Goal: Task Accomplishment & Management: Manage account settings

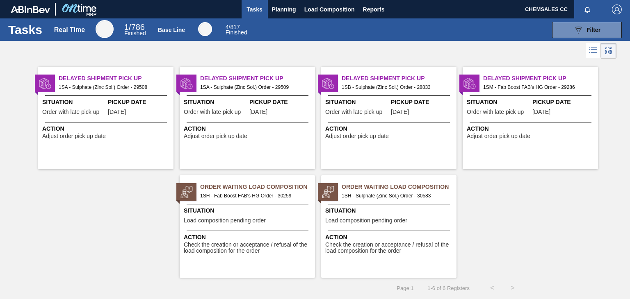
click at [425, 210] on span "Situation" at bounding box center [389, 211] width 129 height 9
click at [261, 211] on span "Situation" at bounding box center [248, 211] width 129 height 9
click at [280, 238] on span "Action" at bounding box center [248, 237] width 129 height 9
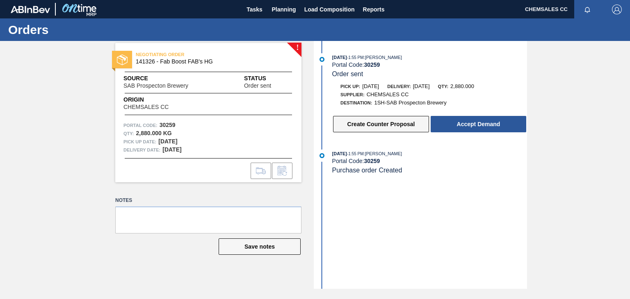
click at [388, 128] on button "Create Counter Proposal" at bounding box center [381, 124] width 96 height 16
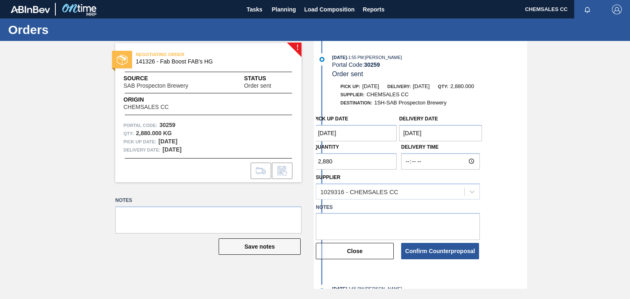
click at [348, 136] on Date "[DATE]" at bounding box center [355, 133] width 83 height 16
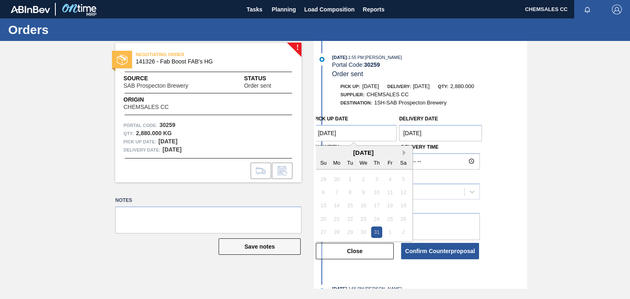
click at [404, 156] on button "Next Month" at bounding box center [406, 153] width 6 height 6
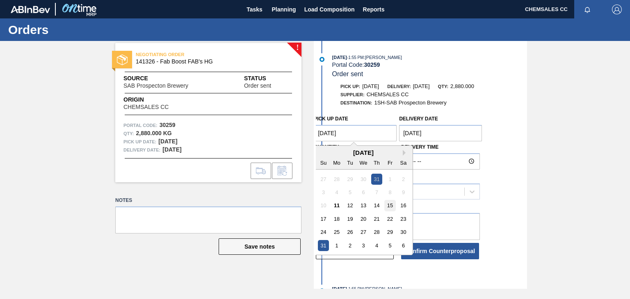
click at [389, 208] on div "15" at bounding box center [390, 205] width 11 height 11
type Date "[DATE]"
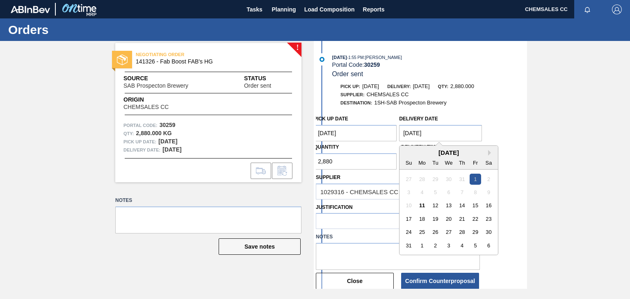
click at [438, 138] on Date "[DATE]" at bounding box center [440, 133] width 83 height 16
click at [421, 222] on div "18" at bounding box center [422, 219] width 11 height 11
type Date "[DATE]"
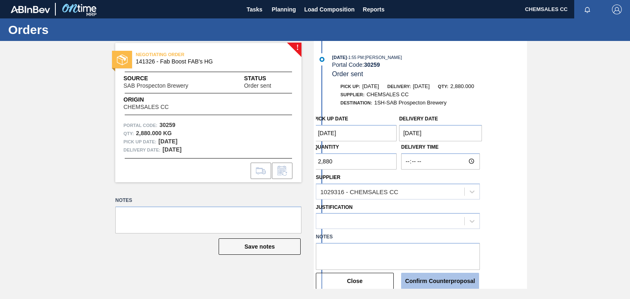
click at [426, 278] on button "Confirm Counterproposal" at bounding box center [440, 281] width 78 height 16
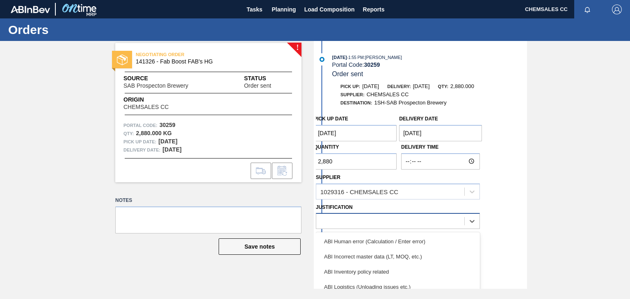
click at [371, 221] on div at bounding box center [390, 222] width 148 height 12
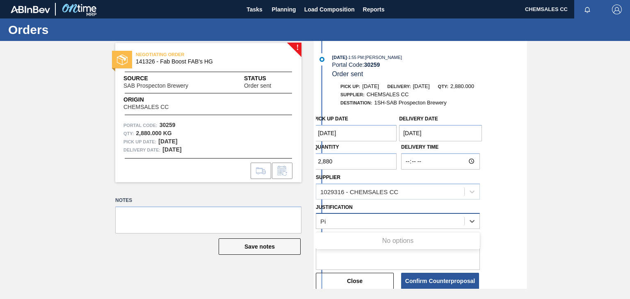
type input "P"
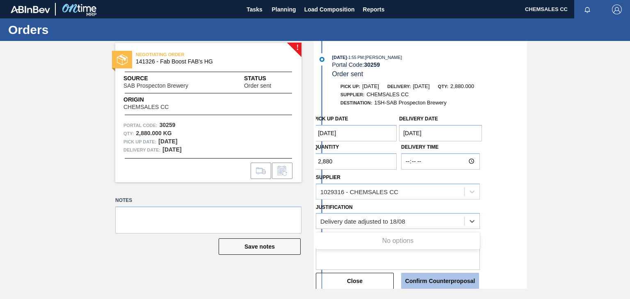
type input "Delivery date adjusted to 18/08"
click at [417, 282] on button "Confirm Counterproposal" at bounding box center [440, 281] width 78 height 16
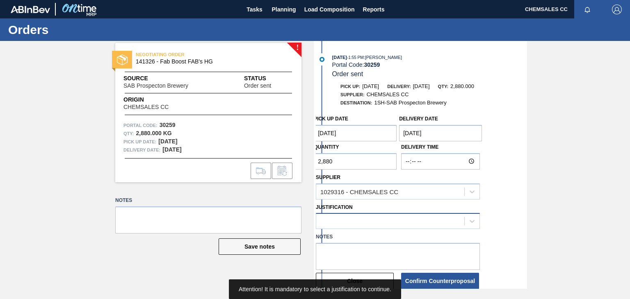
click at [433, 219] on div at bounding box center [390, 222] width 148 height 12
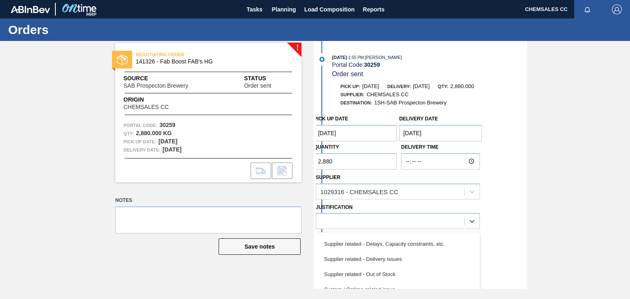
scroll to position [214, 0]
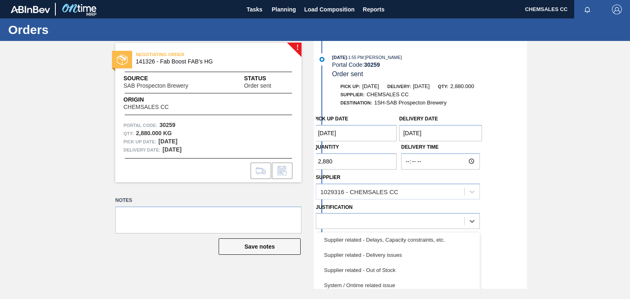
click at [588, 194] on div "! NEGOTIATING ORDER 141326 - Fab Boost FAB's HG Source SAB Prospecton Brewery S…" at bounding box center [315, 165] width 630 height 248
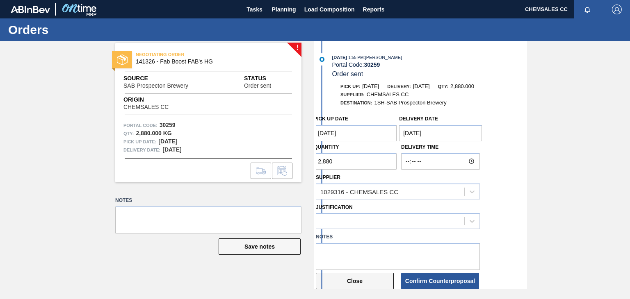
click at [368, 281] on button "Close" at bounding box center [355, 281] width 78 height 16
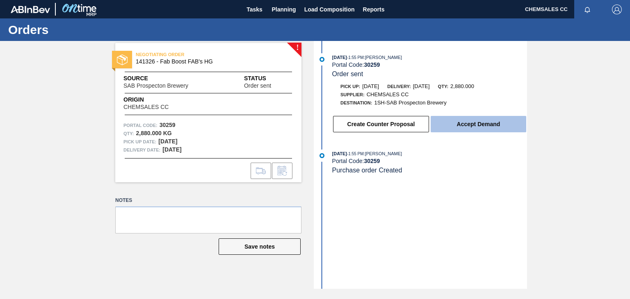
click at [489, 128] on button "Accept Demand" at bounding box center [478, 124] width 96 height 16
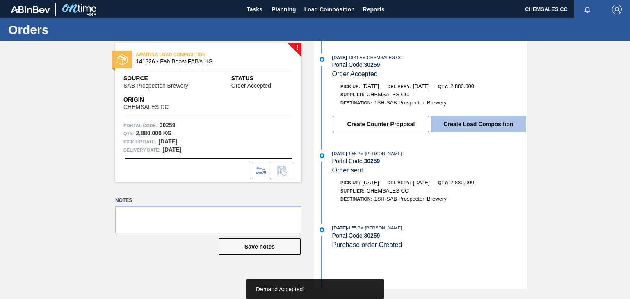
click at [450, 126] on button "Create Load Composition" at bounding box center [478, 124] width 96 height 16
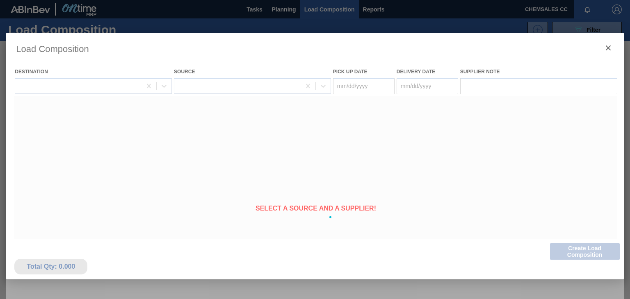
type Date "[DATE]"
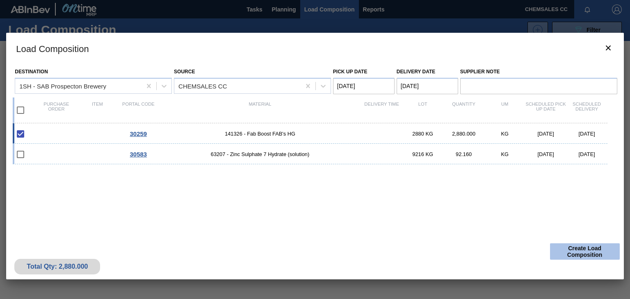
click at [569, 250] on button "Create Load Composition" at bounding box center [585, 252] width 70 height 16
click at [574, 254] on button "Create Load Composition" at bounding box center [585, 252] width 70 height 16
click at [21, 137] on input "checkbox" at bounding box center [20, 133] width 17 height 17
checkbox input "true"
click at [563, 250] on button "Create Load Composition" at bounding box center [585, 252] width 70 height 16
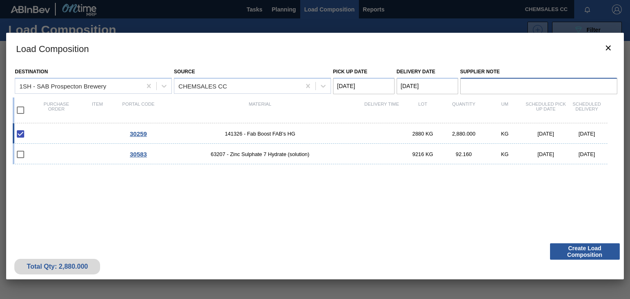
click at [487, 87] on input "Supplier Note" at bounding box center [538, 86] width 157 height 16
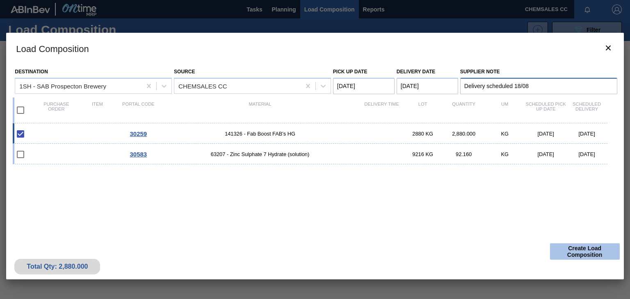
type input "Delivery scheduled 18/08"
click at [568, 251] on button "Create Load Composition" at bounding box center [585, 252] width 70 height 16
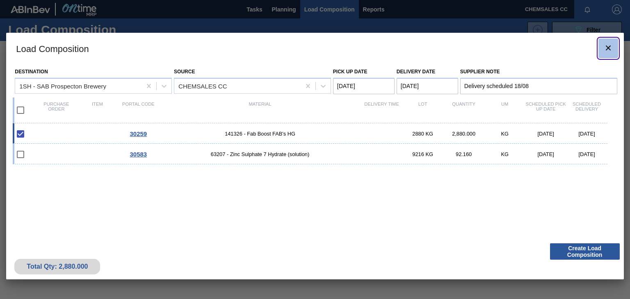
click at [607, 43] on icon "botão de ícone" at bounding box center [608, 48] width 10 height 10
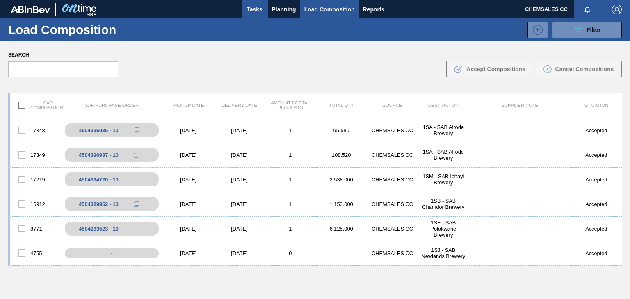
click at [257, 9] on span "Tasks" at bounding box center [255, 10] width 18 height 10
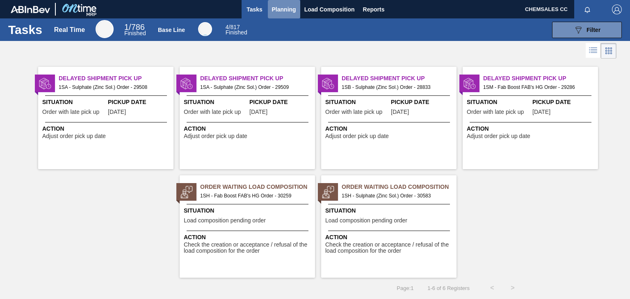
click at [274, 10] on span "Planning" at bounding box center [284, 10] width 24 height 10
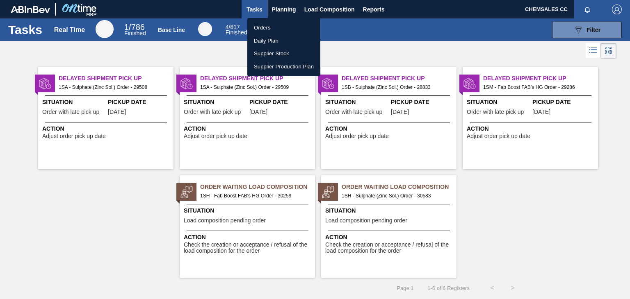
click at [271, 27] on li "Orders" at bounding box center [283, 27] width 73 height 13
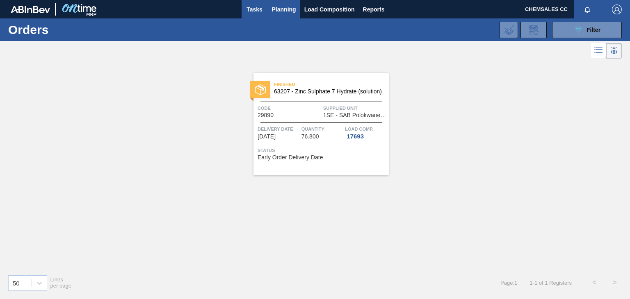
click at [258, 14] on span "Tasks" at bounding box center [255, 10] width 18 height 10
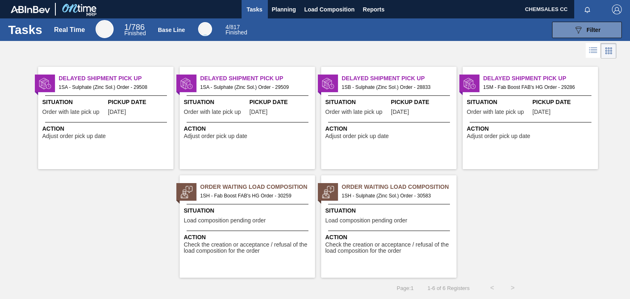
click at [265, 221] on span "Load composition pending order" at bounding box center [225, 221] width 82 height 6
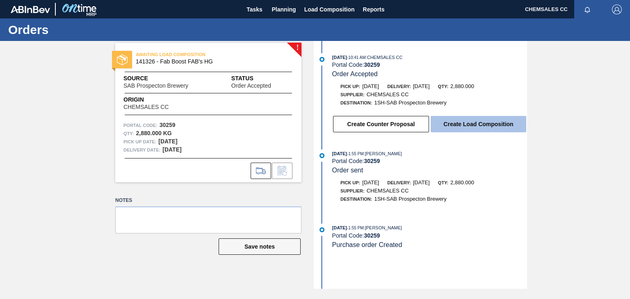
click at [454, 123] on button "Create Load Composition" at bounding box center [478, 124] width 96 height 16
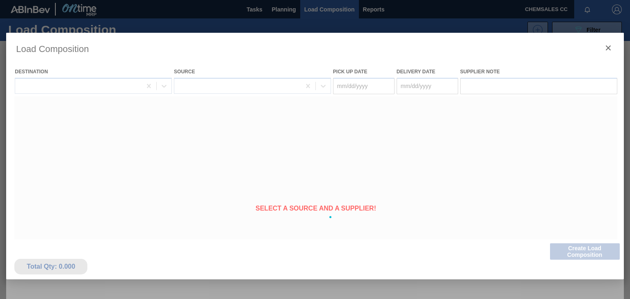
type Date "[DATE]"
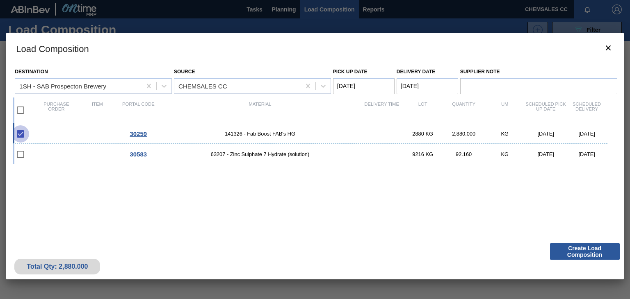
click at [21, 133] on input "checkbox" at bounding box center [20, 133] width 17 height 17
checkbox input "true"
click at [20, 111] on input "checkbox" at bounding box center [20, 110] width 17 height 17
checkbox input "true"
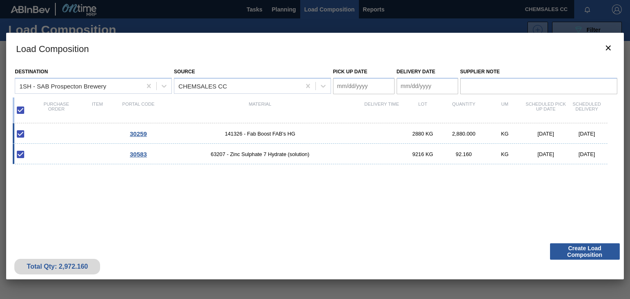
click at [20, 111] on input "checkbox" at bounding box center [20, 110] width 17 height 17
checkbox input "false"
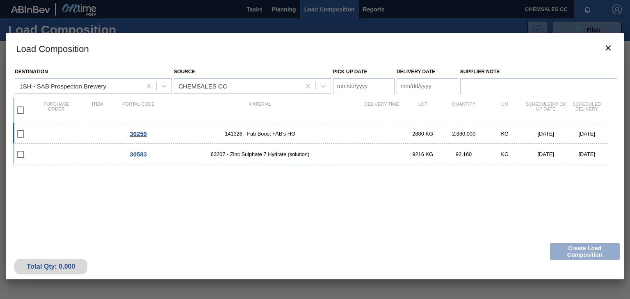
click at [22, 134] on input "checkbox" at bounding box center [20, 133] width 17 height 17
checkbox input "false"
click at [139, 132] on span "30259" at bounding box center [138, 133] width 17 height 7
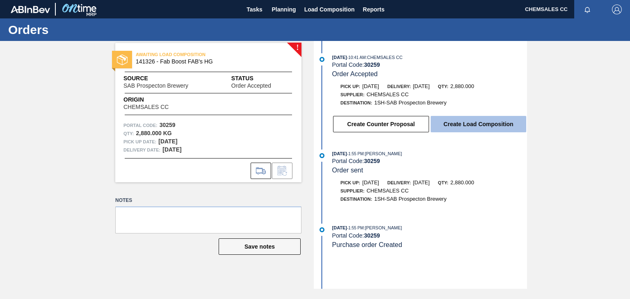
click at [466, 130] on button "Create Load Composition" at bounding box center [478, 124] width 96 height 16
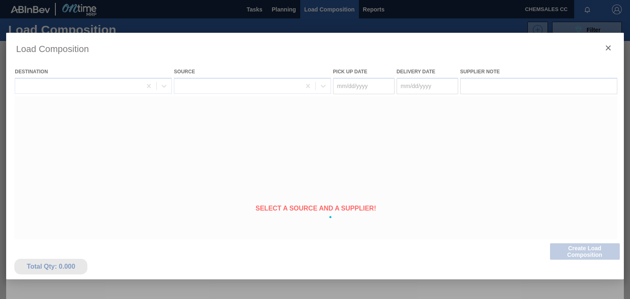
type Date "[DATE]"
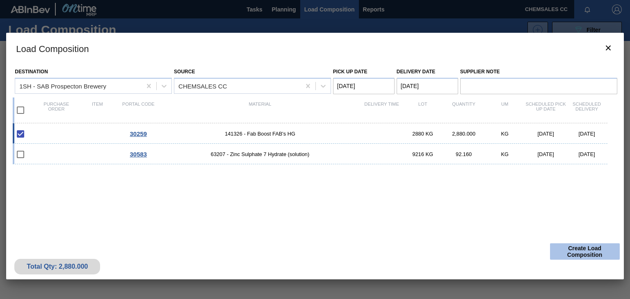
click at [570, 250] on button "Create Load Composition" at bounding box center [585, 252] width 70 height 16
click at [23, 134] on input "checkbox" at bounding box center [20, 133] width 17 height 17
checkbox input "true"
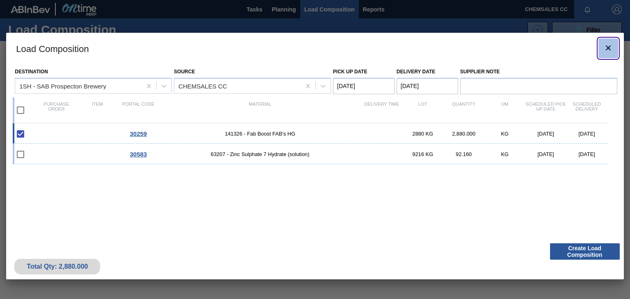
click at [608, 45] on icon "botão de ícone" at bounding box center [608, 48] width 10 height 10
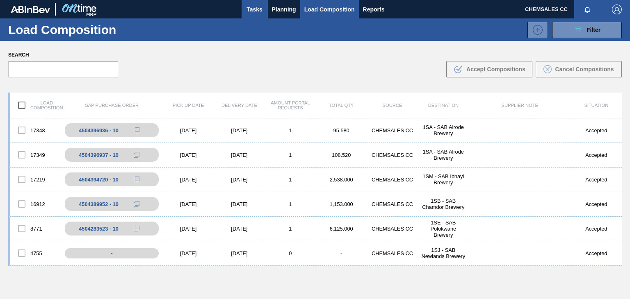
click at [257, 7] on span "Tasks" at bounding box center [255, 10] width 18 height 10
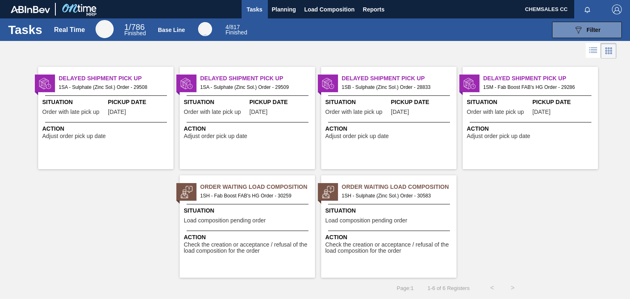
click at [271, 218] on div "Situation Load composition pending order" at bounding box center [248, 217] width 129 height 20
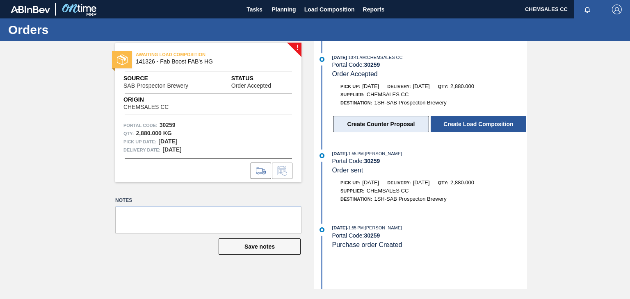
click at [417, 130] on button "Create Counter Proposal" at bounding box center [381, 124] width 96 height 16
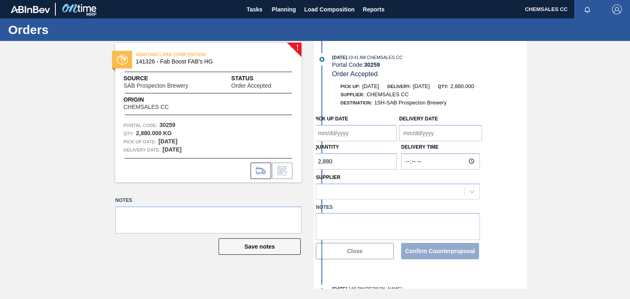
type Date "[DATE]"
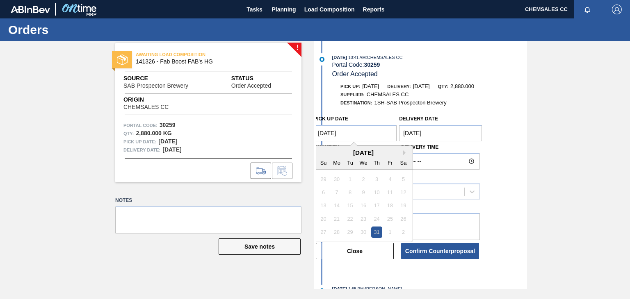
click at [371, 135] on Date "[DATE]" at bounding box center [355, 133] width 83 height 16
click at [406, 155] on button "Next Month" at bounding box center [406, 153] width 6 height 6
click at [323, 155] on button "Previous Month" at bounding box center [321, 153] width 6 height 6
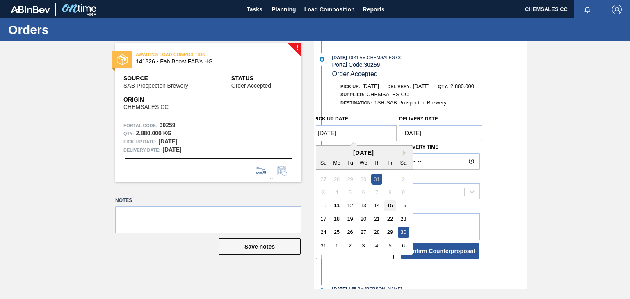
click at [388, 203] on div "15" at bounding box center [390, 205] width 11 height 11
type Date "[DATE]"
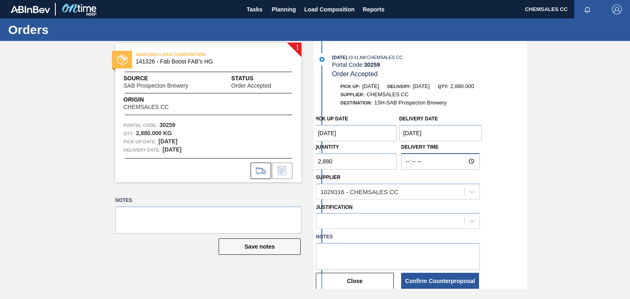
click at [425, 158] on input "Delivery Time" at bounding box center [440, 161] width 79 height 16
click at [430, 133] on Date "[DATE]" at bounding box center [440, 133] width 83 height 16
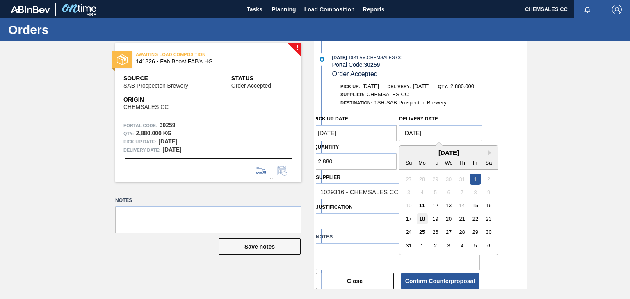
click at [422, 217] on div "18" at bounding box center [422, 219] width 11 height 11
type Date "[DATE]"
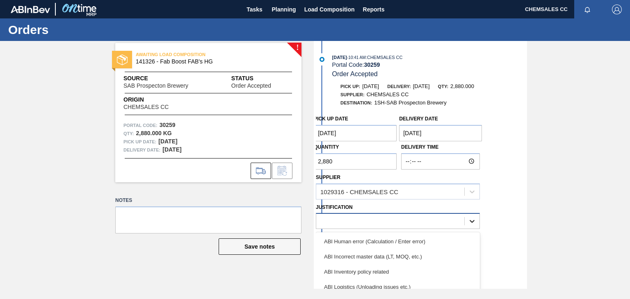
click at [474, 222] on icon at bounding box center [471, 222] width 5 height 3
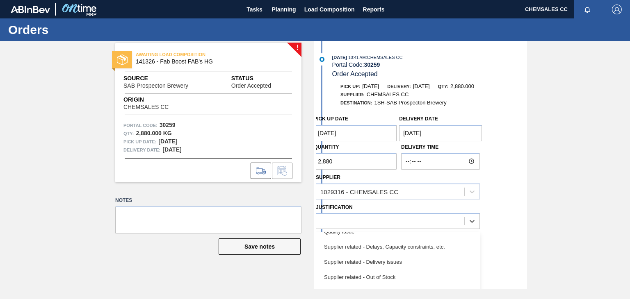
scroll to position [208, 0]
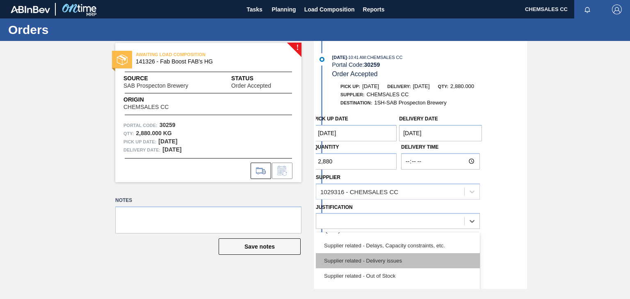
click at [399, 260] on div "Supplier related - Delivery issues" at bounding box center [398, 260] width 164 height 15
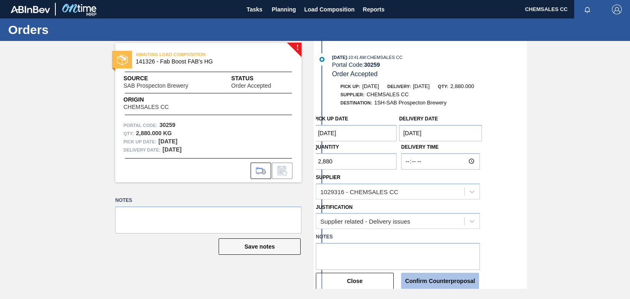
click at [431, 279] on button "Confirm Counterproposal" at bounding box center [440, 281] width 78 height 16
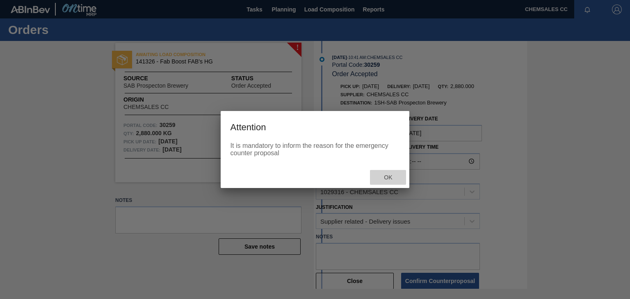
click at [388, 175] on span "Ok" at bounding box center [387, 177] width 21 height 7
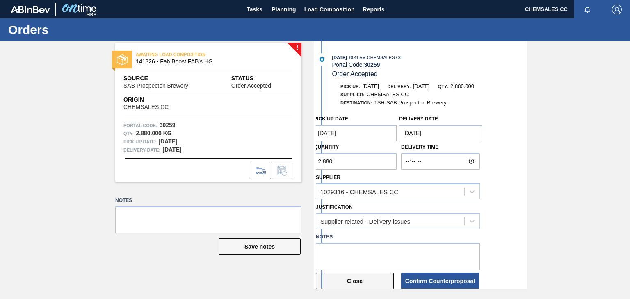
click at [362, 280] on button "Close" at bounding box center [355, 281] width 78 height 16
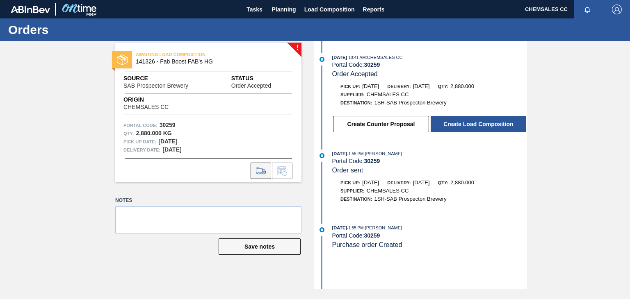
click at [257, 169] on icon at bounding box center [260, 171] width 13 height 10
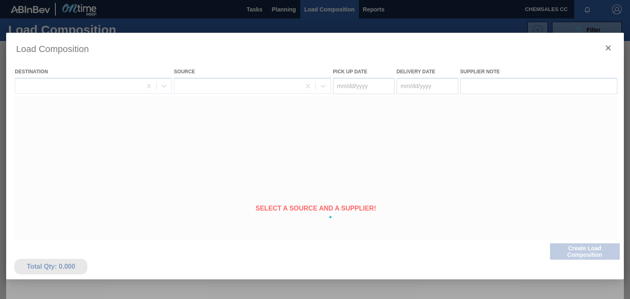
type Date "[DATE]"
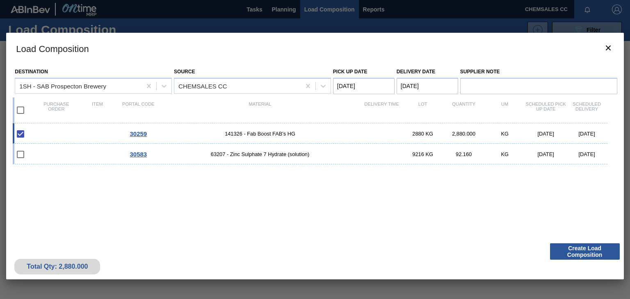
click at [594, 250] on button "Create Load Composition" at bounding box center [585, 252] width 70 height 16
click at [606, 45] on icon "botão de ícone" at bounding box center [608, 48] width 10 height 10
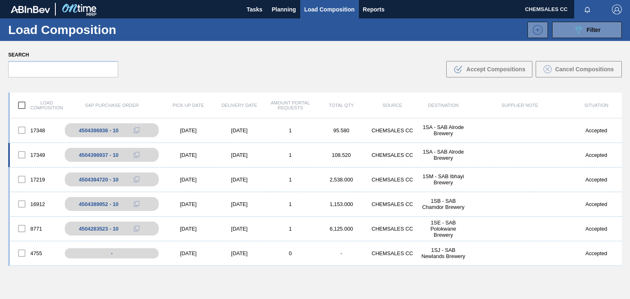
click at [339, 165] on div "17349 4504396937 - 10 07/01/2025 07/02/2025 1 108.520 CHEMSALES CC 1SA - SAB Al…" at bounding box center [314, 155] width 613 height 25
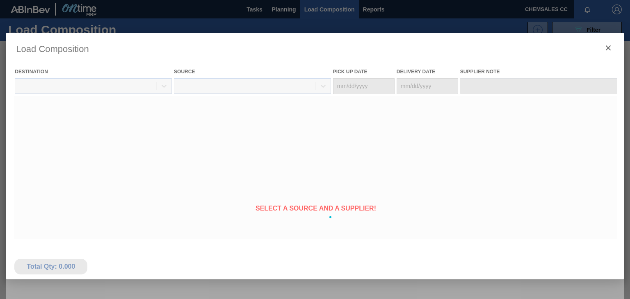
type Date "[DATE]"
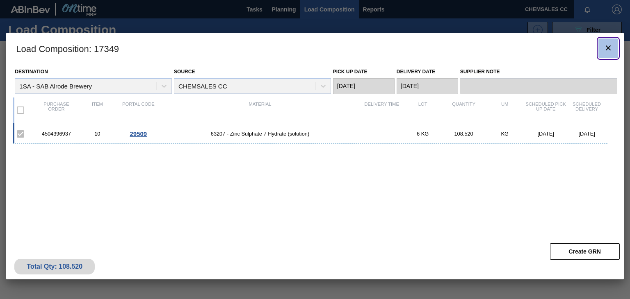
click at [608, 45] on icon "botão de ícone" at bounding box center [608, 48] width 10 height 10
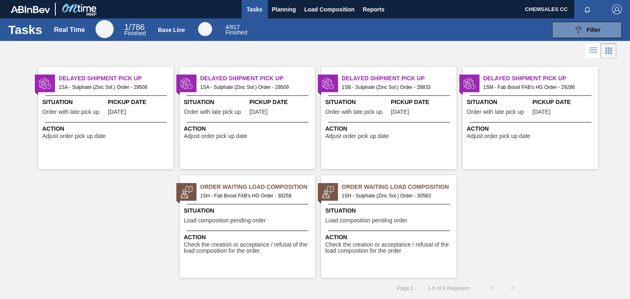
click at [371, 213] on span "Situation" at bounding box center [389, 211] width 129 height 9
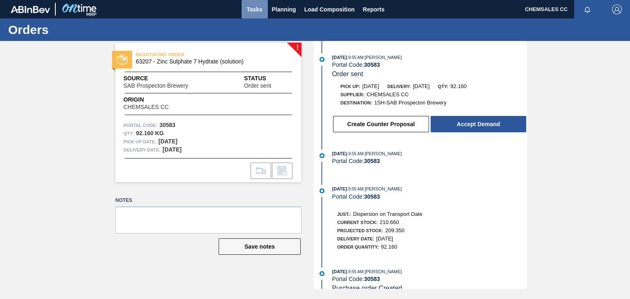
click at [253, 9] on span "Tasks" at bounding box center [255, 10] width 18 height 10
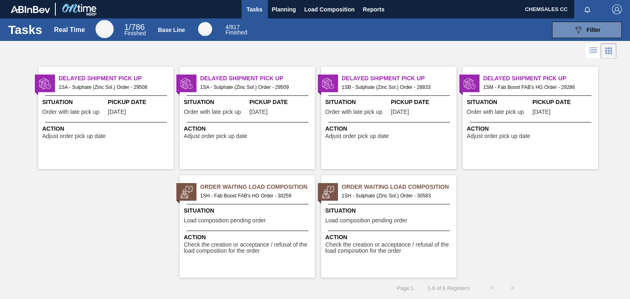
click at [276, 225] on div "Situation Load composition pending order" at bounding box center [248, 217] width 129 height 20
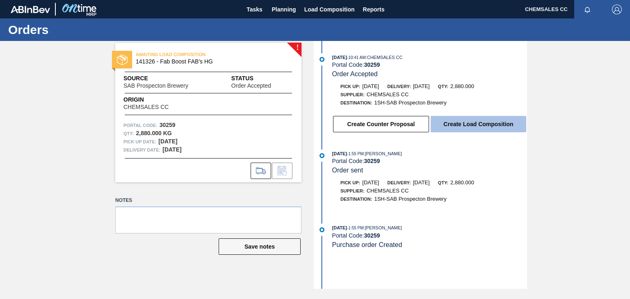
click at [460, 128] on button "Create Load Composition" at bounding box center [478, 124] width 96 height 16
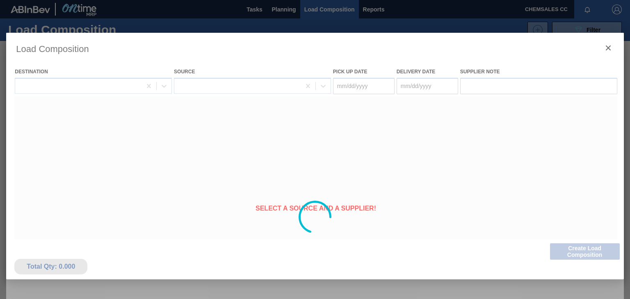
type Date "[DATE]"
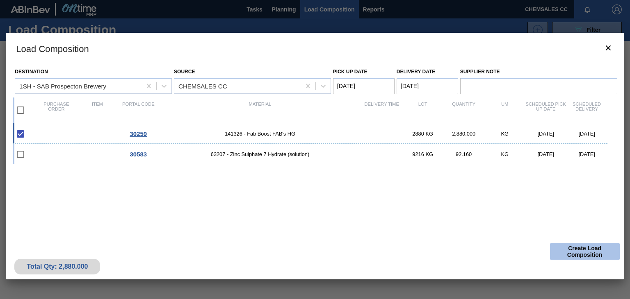
click at [578, 253] on button "Create Load Composition" at bounding box center [585, 252] width 70 height 16
click at [358, 81] on Date "[DATE]" at bounding box center [363, 86] width 61 height 16
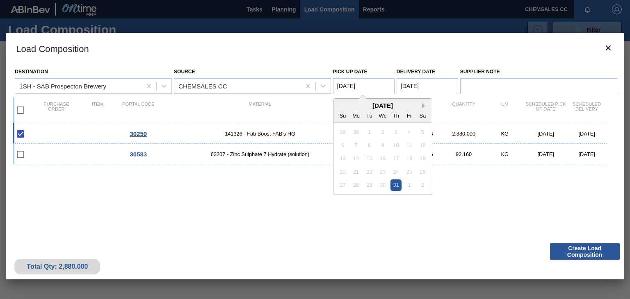
click at [424, 105] on button "Next Month" at bounding box center [425, 106] width 6 height 6
click at [407, 158] on div "15" at bounding box center [408, 158] width 11 height 11
type Date "[DATE]"
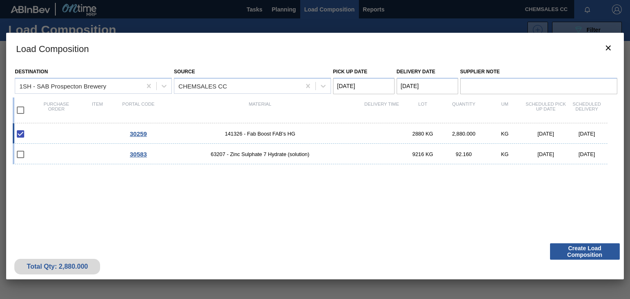
click at [425, 87] on Date "[DATE]" at bounding box center [426, 86] width 61 height 16
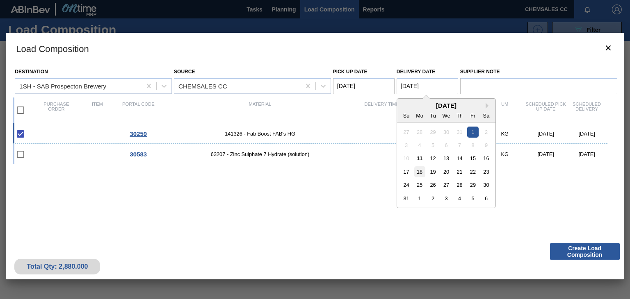
click at [420, 170] on div "18" at bounding box center [419, 171] width 11 height 11
type Date "[DATE]"
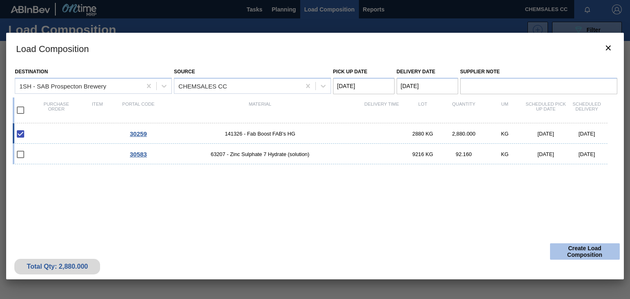
click at [576, 250] on button "Create Load Composition" at bounding box center [585, 252] width 70 height 16
